Goal: Check status: Check status

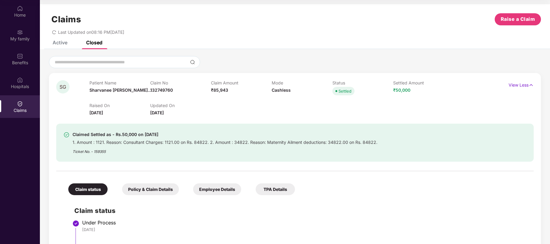
scroll to position [0, 0]
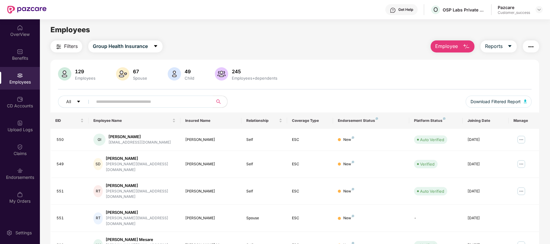
click at [142, 102] on input "text" at bounding box center [150, 101] width 108 height 9
type input "*"
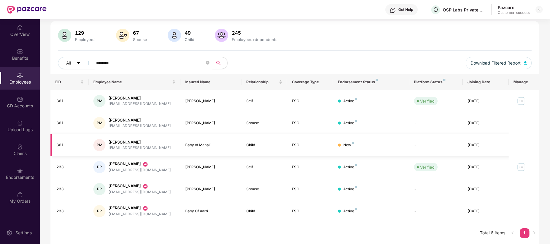
scroll to position [39, 0]
type input "********"
click at [522, 165] on img at bounding box center [521, 167] width 10 height 10
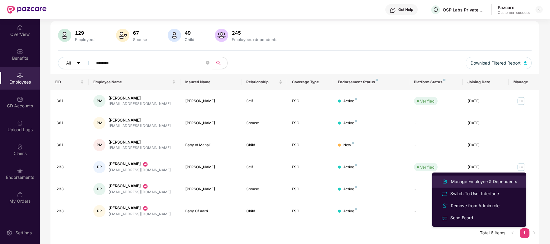
click at [479, 183] on div "Manage Employee & Dependents" at bounding box center [483, 181] width 69 height 7
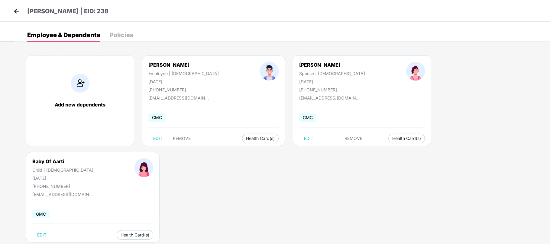
click at [13, 10] on img at bounding box center [16, 11] width 9 height 9
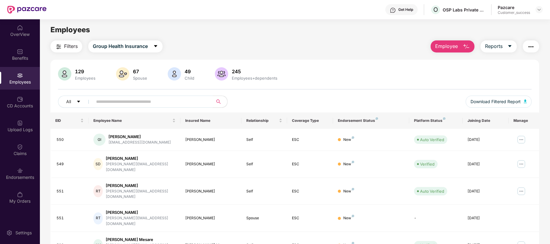
click at [120, 102] on input "text" at bounding box center [150, 101] width 108 height 9
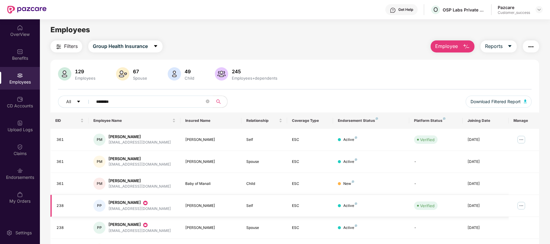
type input "********"
click at [521, 207] on img at bounding box center [521, 206] width 10 height 10
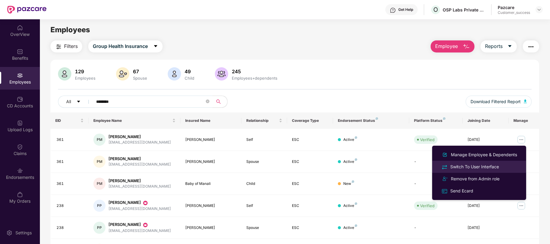
click at [485, 167] on div "Switch To User Interface" at bounding box center [474, 167] width 51 height 7
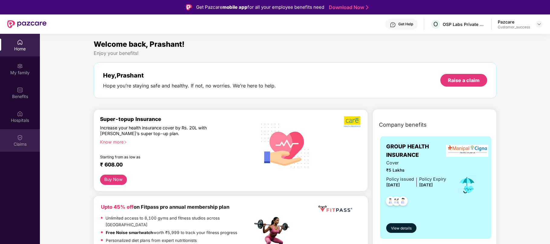
click at [22, 138] on img at bounding box center [20, 138] width 6 height 6
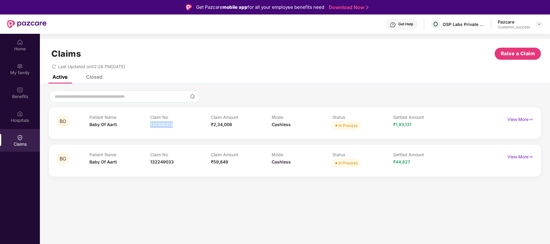
drag, startPoint x: 176, startPoint y: 125, endPoint x: 150, endPoint y: 127, distance: 25.8
click at [150, 127] on div "Claim No 132300313" at bounding box center [180, 123] width 61 height 17
copy span "132300313"
drag, startPoint x: 174, startPoint y: 159, endPoint x: 144, endPoint y: 165, distance: 30.6
click at [144, 165] on div "Patient Name Baby Of Aarti Claim No 132249033 Claim Amount ₹59,849 Mode Cashles…" at bounding box center [271, 160] width 364 height 17
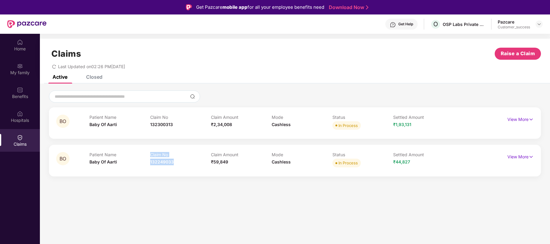
click at [144, 165] on div "Patient Name Baby Of Aarti" at bounding box center [119, 160] width 61 height 17
drag, startPoint x: 173, startPoint y: 162, endPoint x: 150, endPoint y: 163, distance: 23.6
click at [150, 163] on div "Claim No 132249033" at bounding box center [180, 160] width 61 height 17
copy span "132249033"
